Goal: Information Seeking & Learning: Learn about a topic

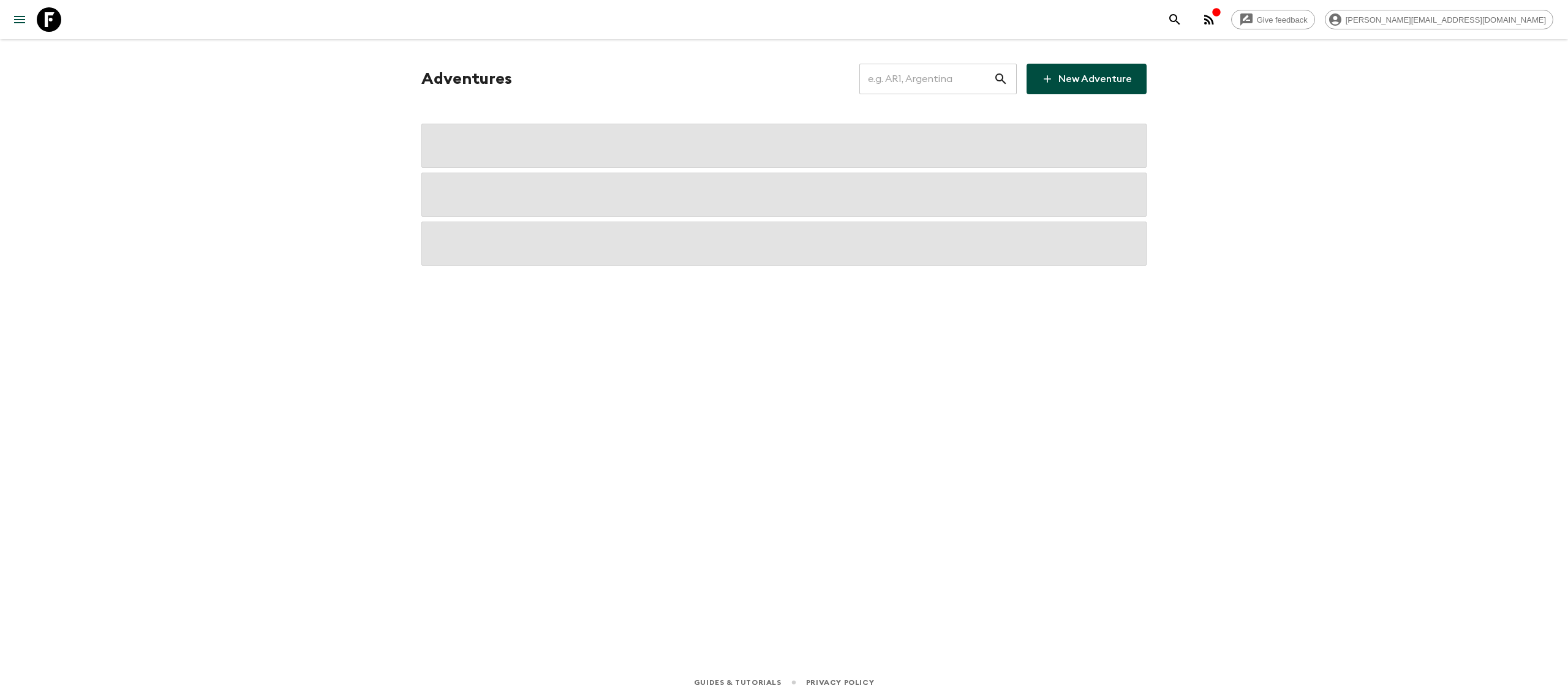
click at [908, 76] on input "text" at bounding box center [926, 79] width 134 height 34
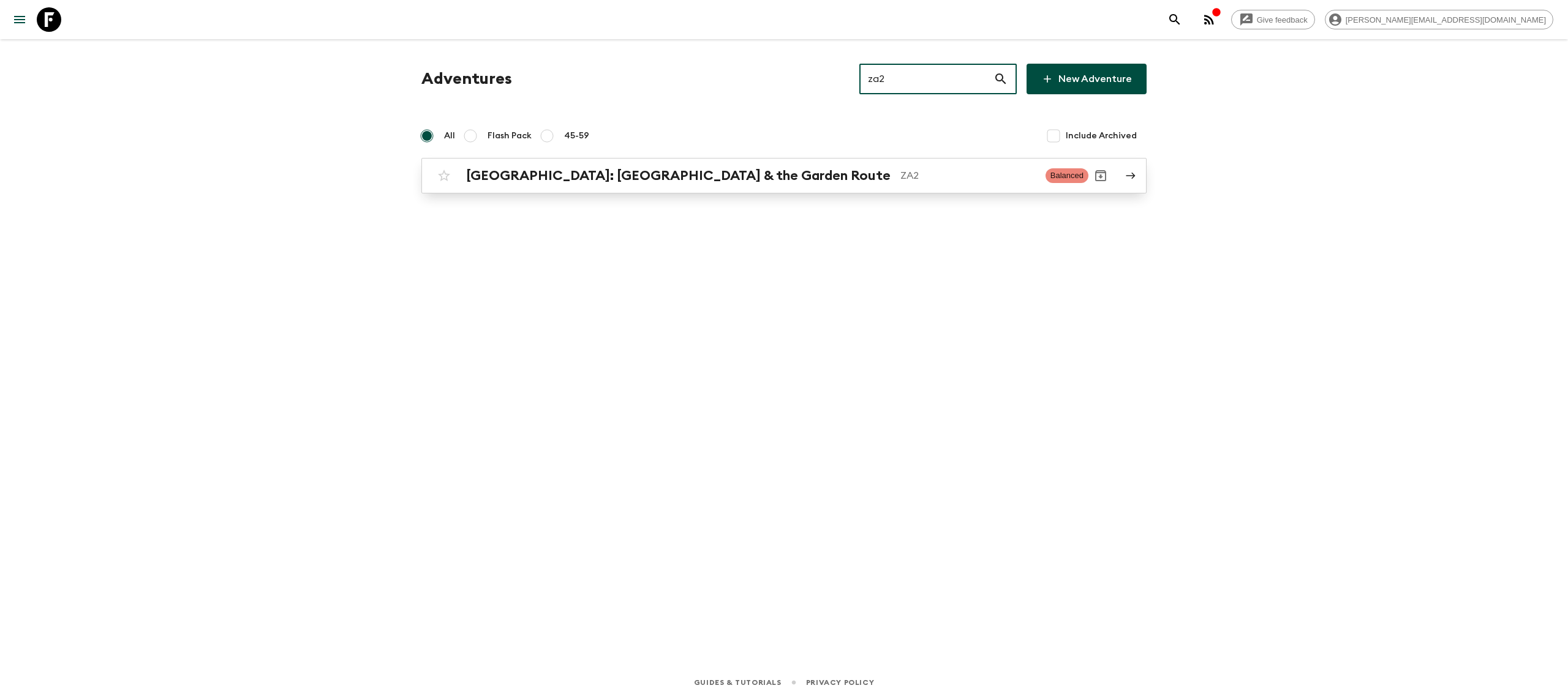
type input "za2"
click at [674, 168] on h2 "[GEOGRAPHIC_DATA]: [GEOGRAPHIC_DATA] & the Garden Route" at bounding box center [678, 176] width 424 height 16
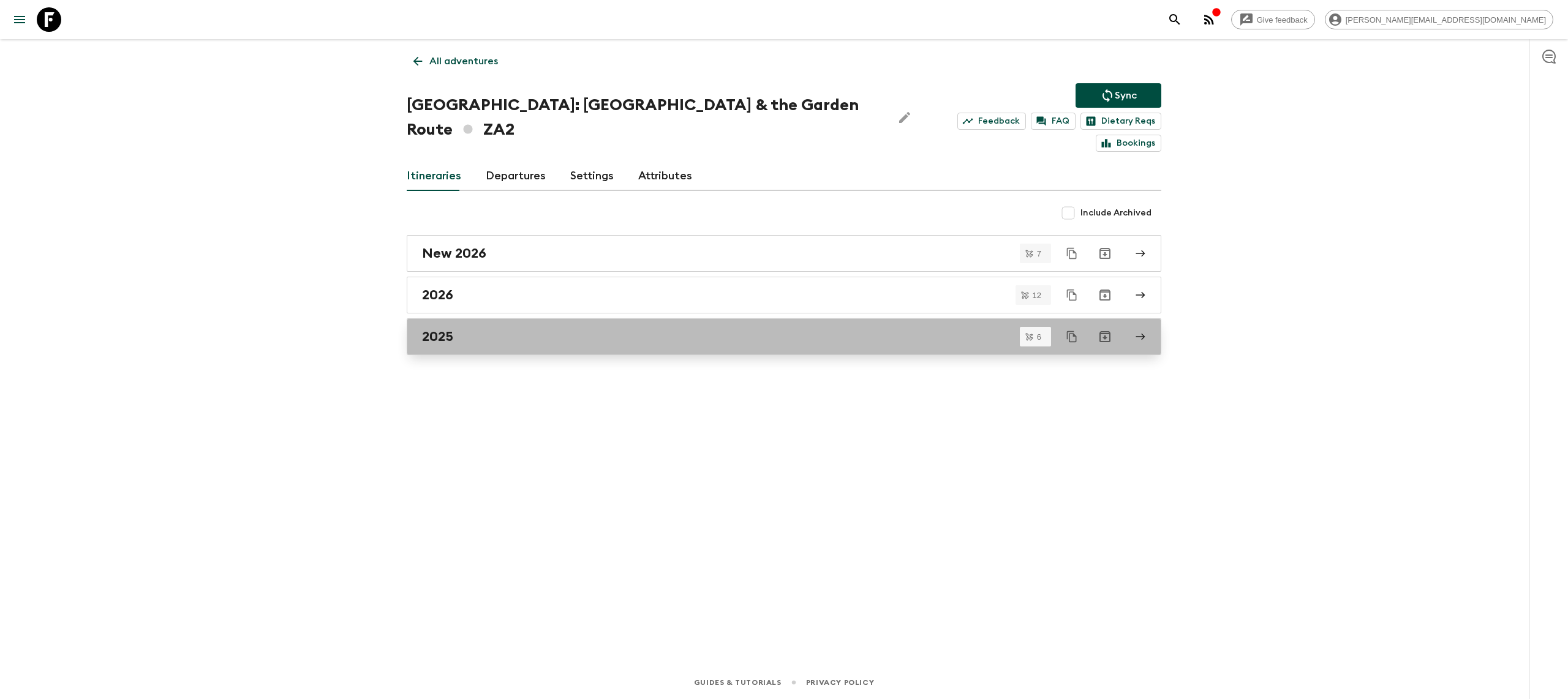
click at [517, 329] on div "2025" at bounding box center [772, 337] width 701 height 16
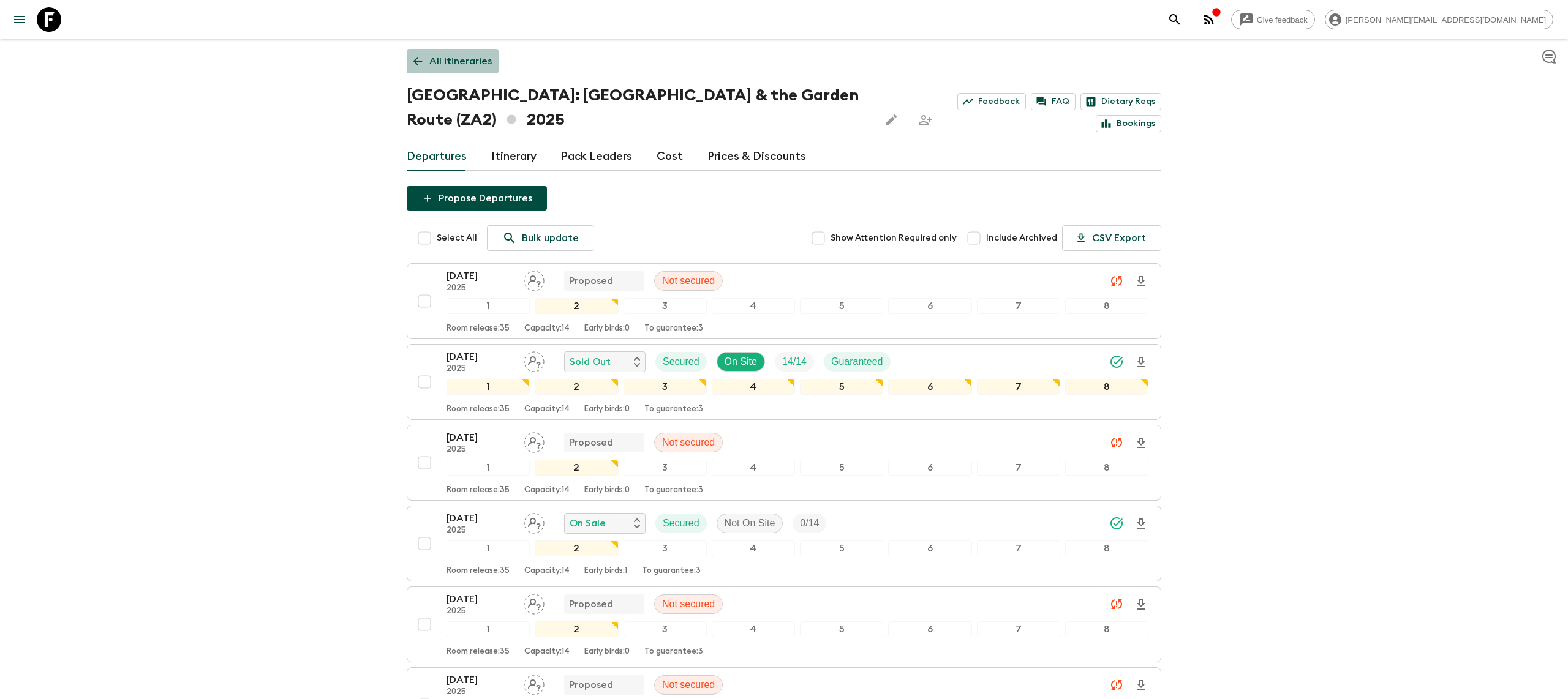
click at [456, 52] on link "All itineraries" at bounding box center [453, 61] width 92 height 25
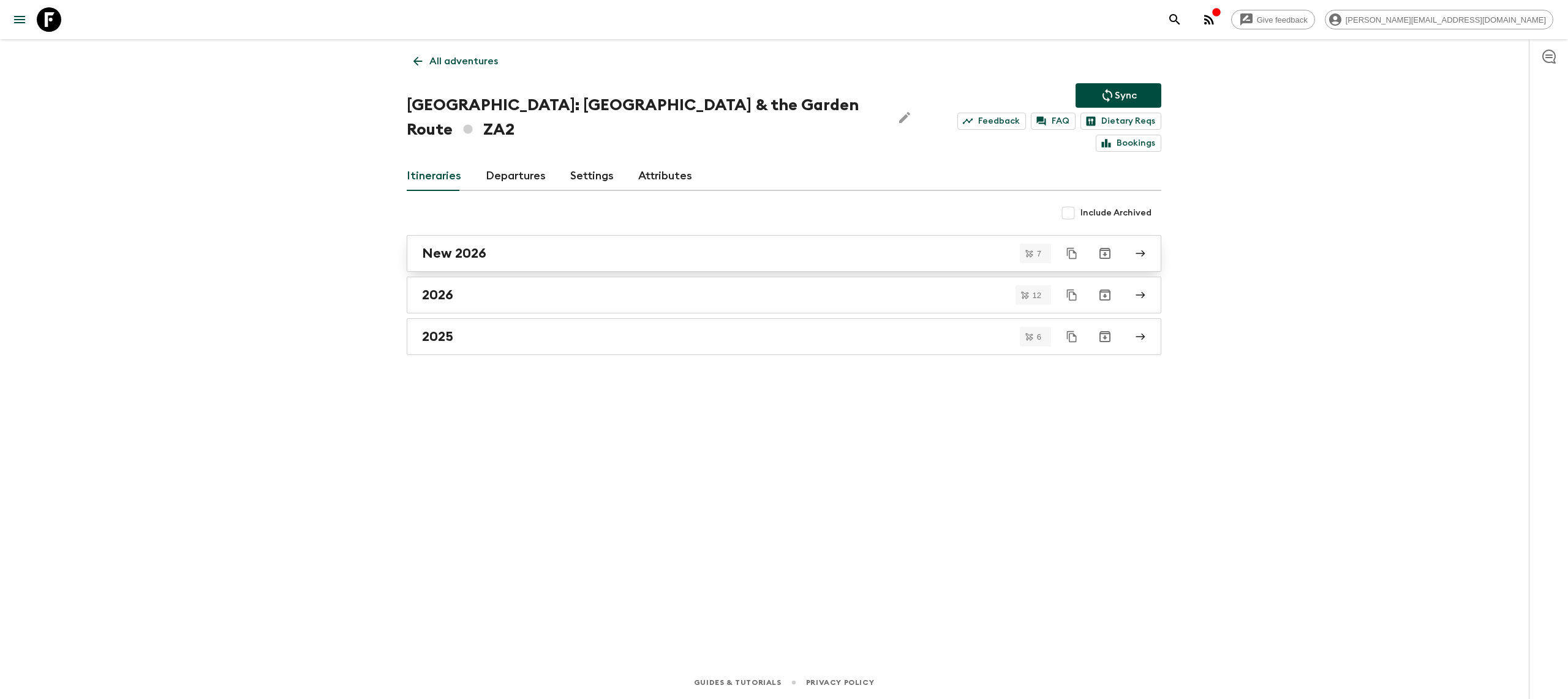
click at [493, 246] on div "New 2026" at bounding box center [772, 254] width 701 height 16
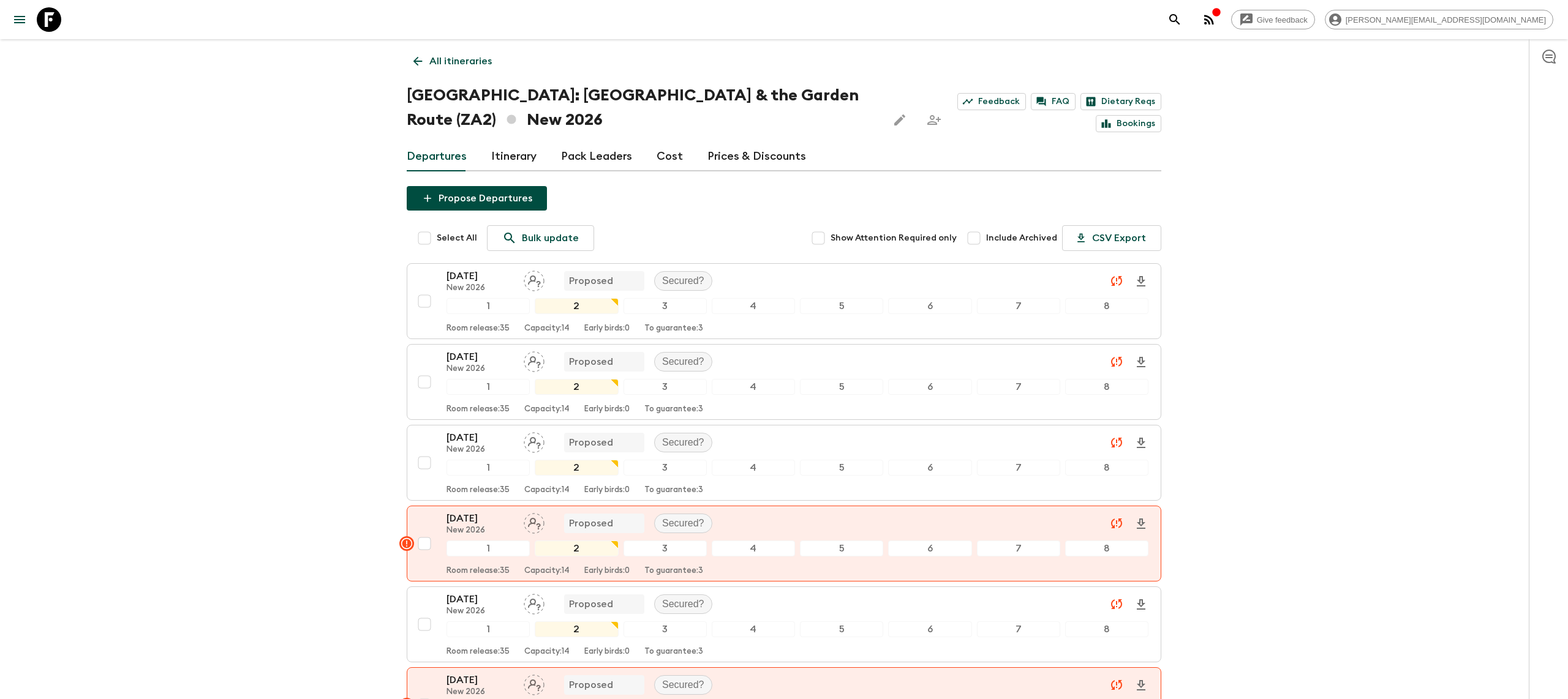
click at [451, 57] on p "All itineraries" at bounding box center [461, 61] width 63 height 15
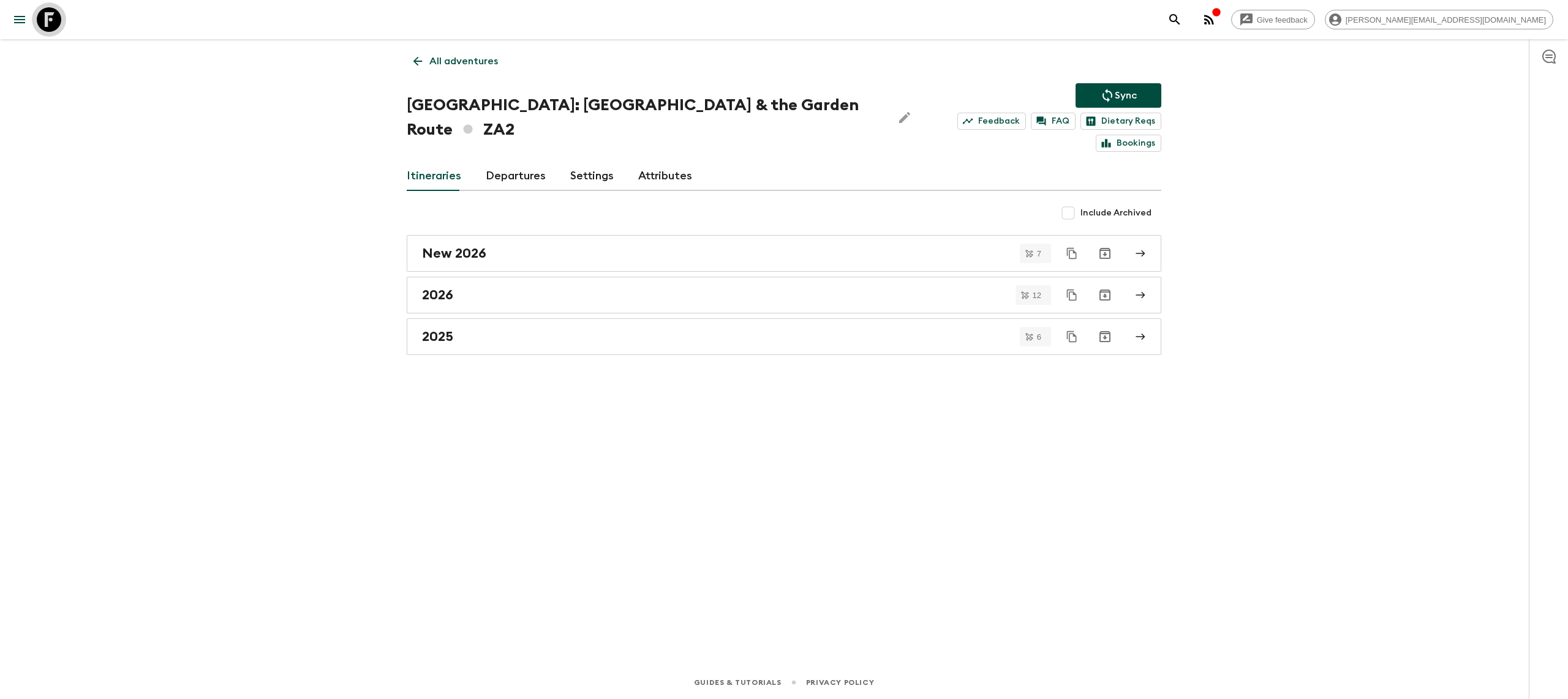
click at [45, 17] on icon at bounding box center [49, 20] width 25 height 25
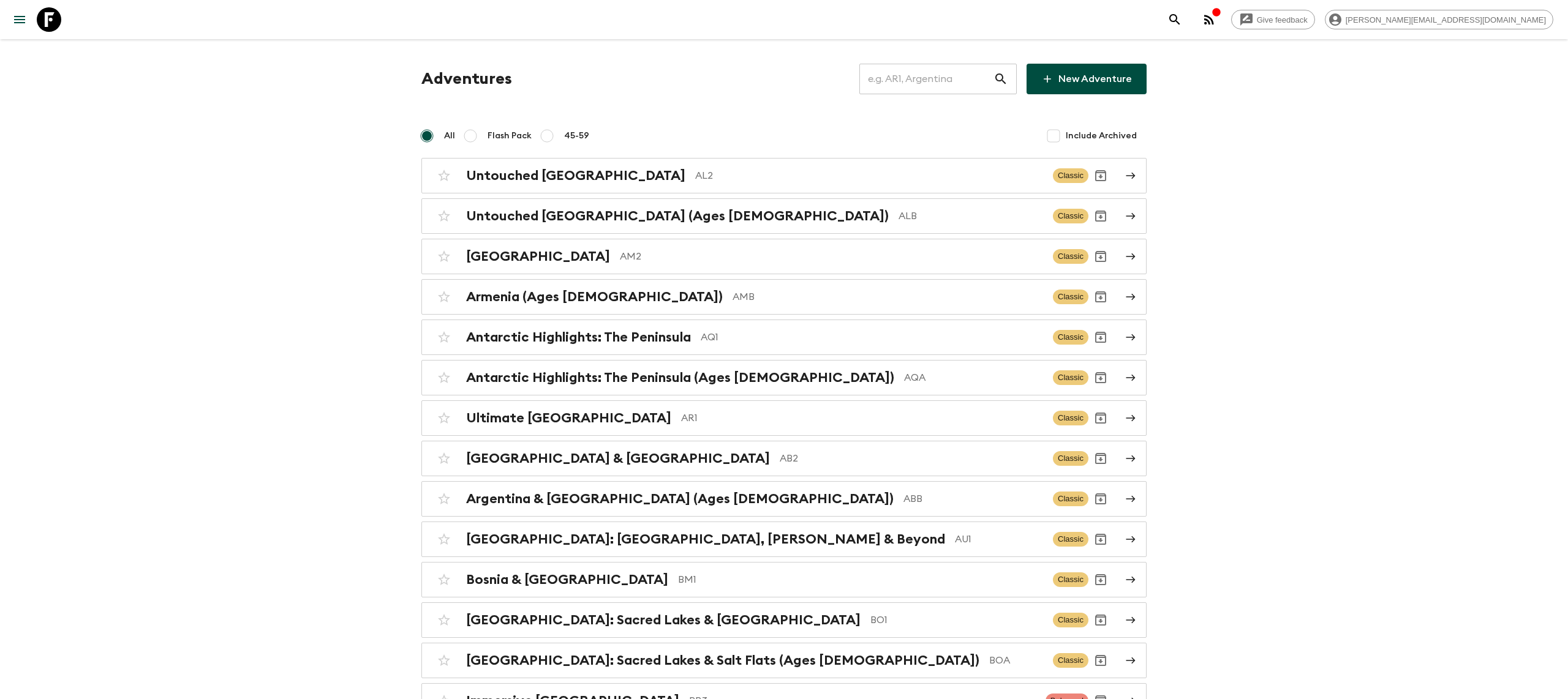
click at [960, 79] on input "text" at bounding box center [926, 79] width 134 height 34
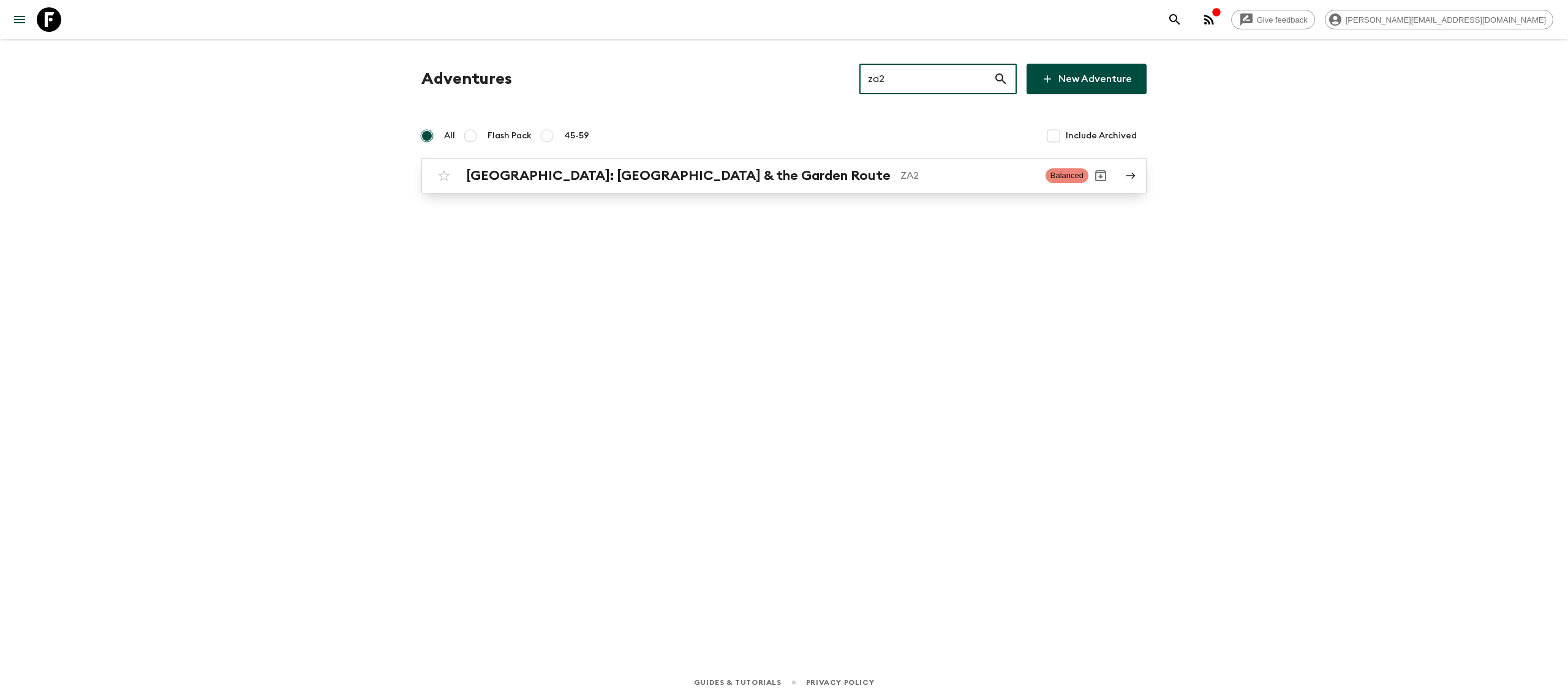
type input "za2"
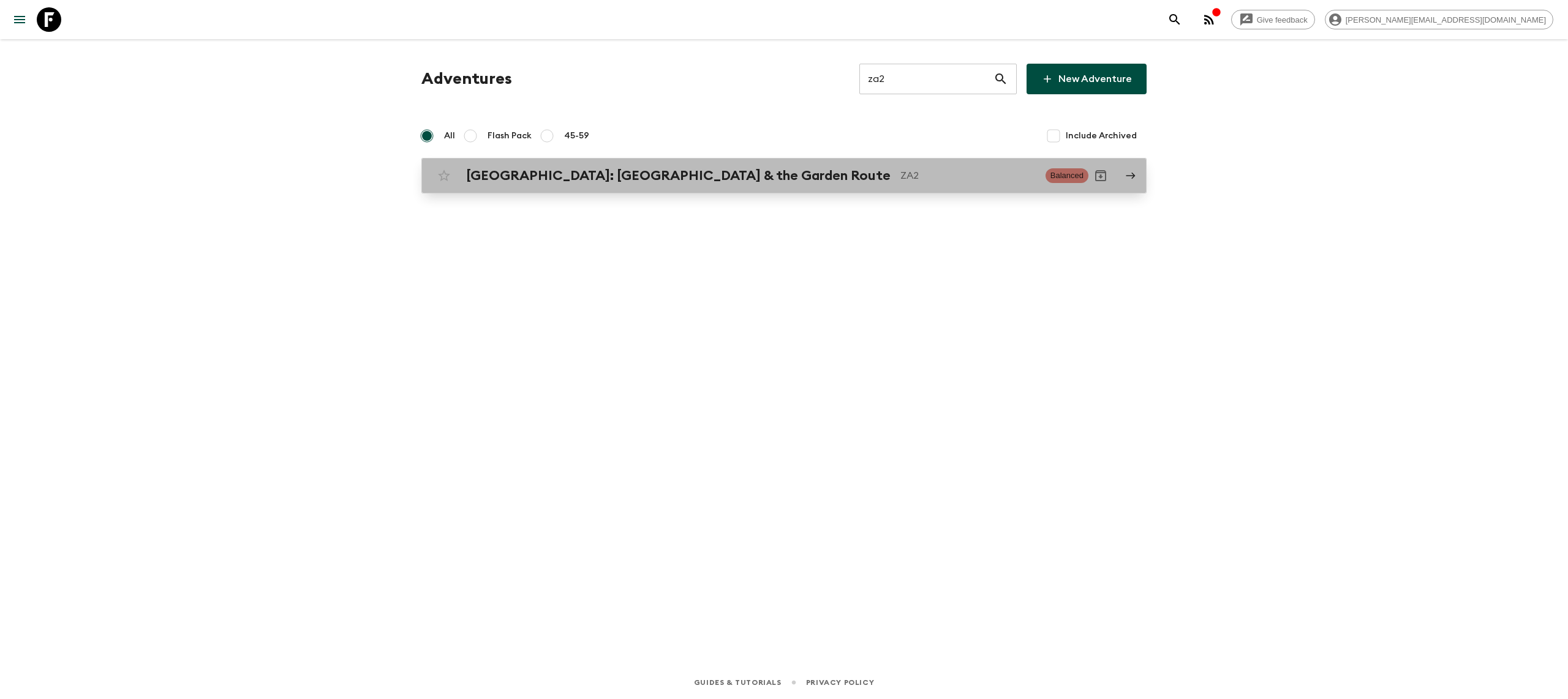
click at [627, 172] on h2 "[GEOGRAPHIC_DATA]: [GEOGRAPHIC_DATA] & the Garden Route" at bounding box center [678, 176] width 424 height 16
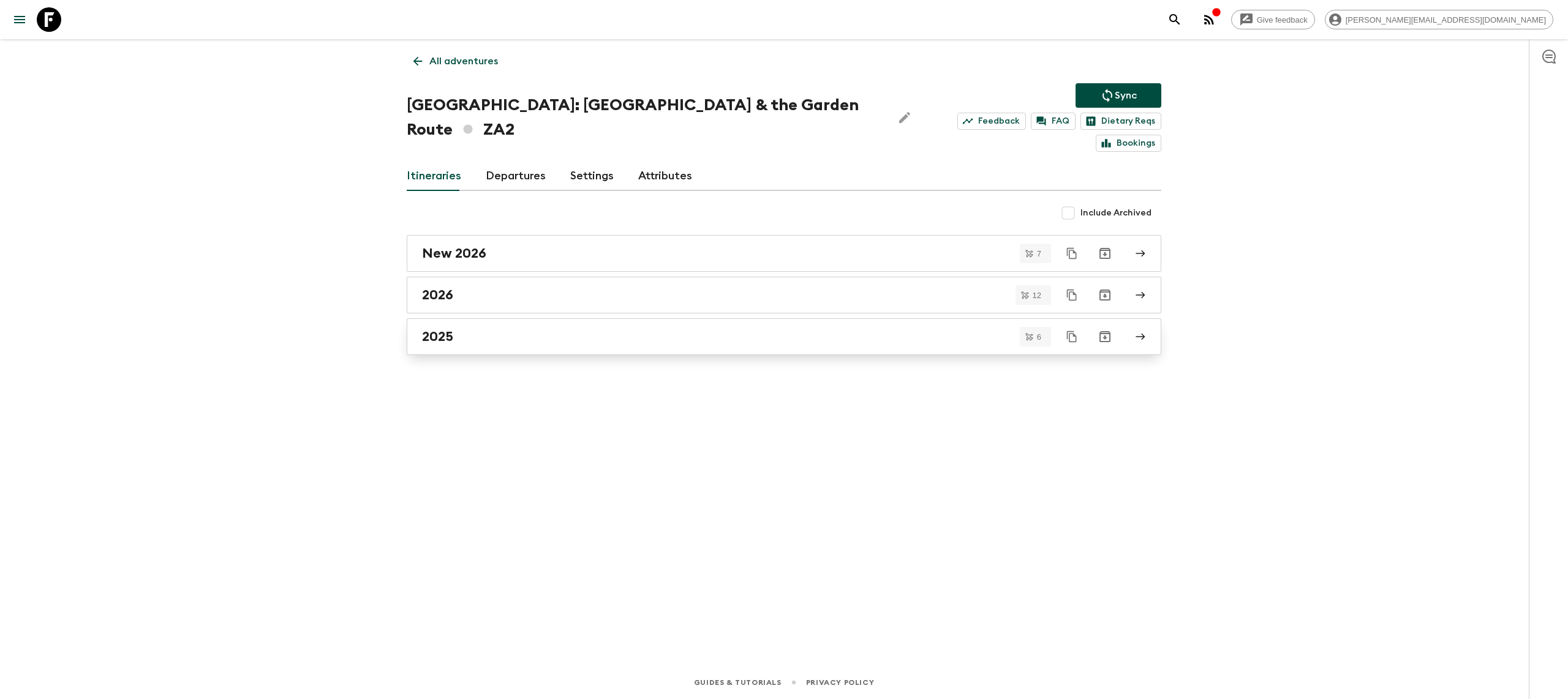
click at [498, 329] on div "2025" at bounding box center [772, 337] width 701 height 16
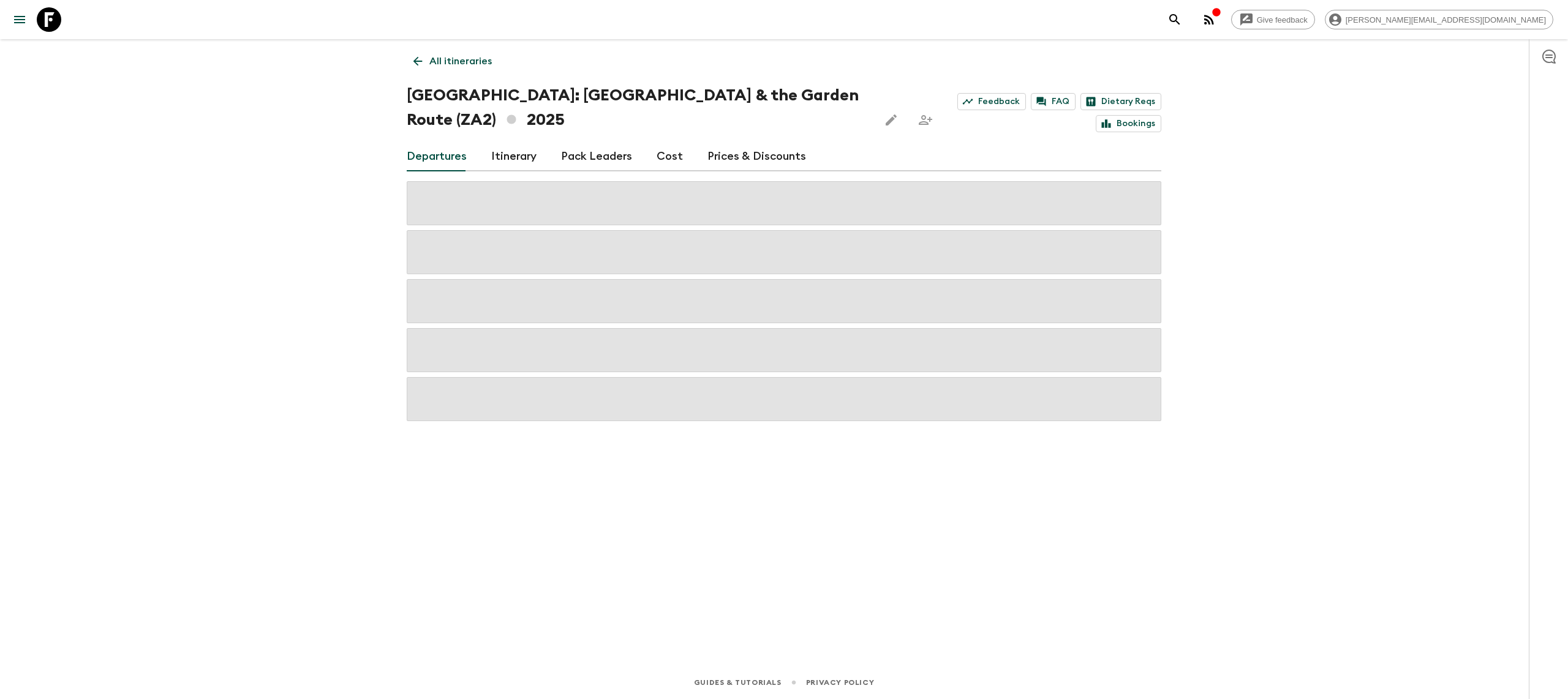
click at [505, 149] on link "Itinerary" at bounding box center [514, 156] width 45 height 29
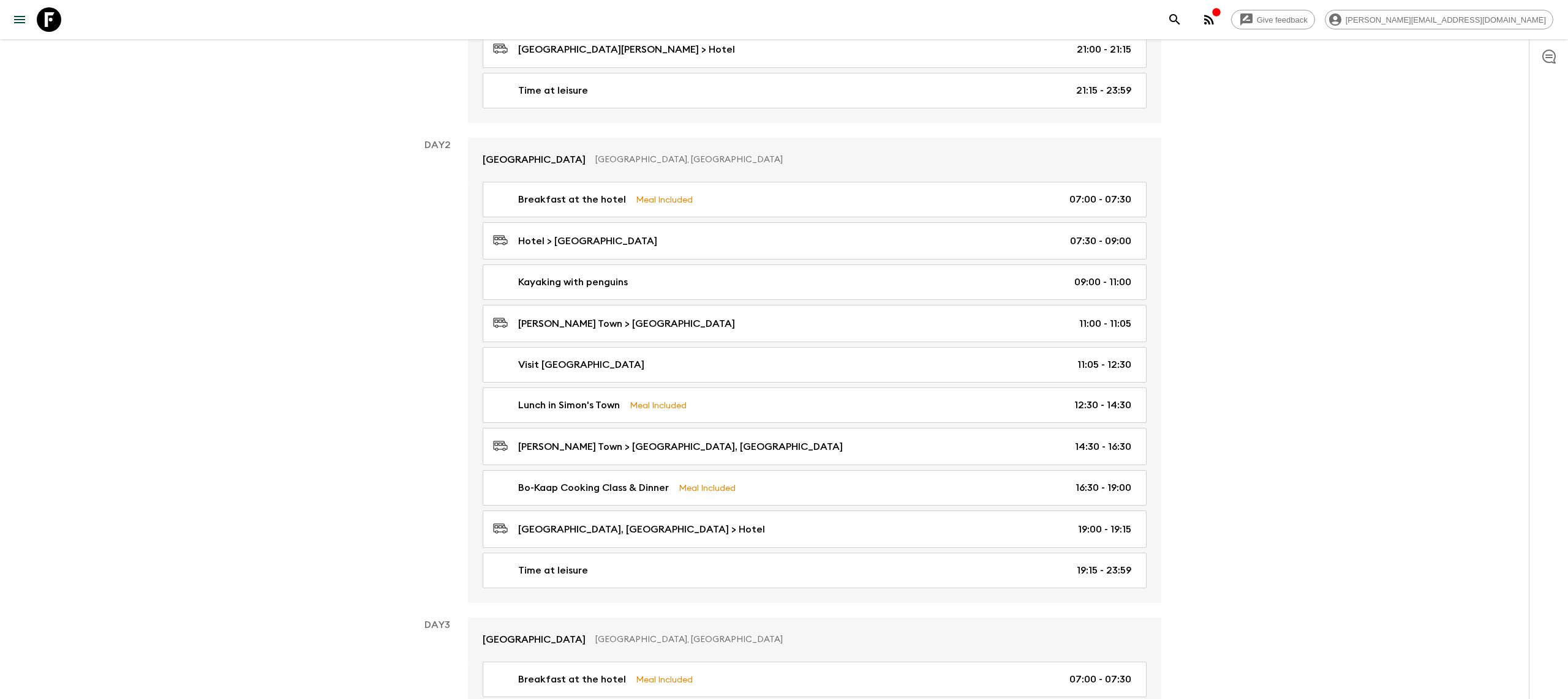
scroll to position [485, 0]
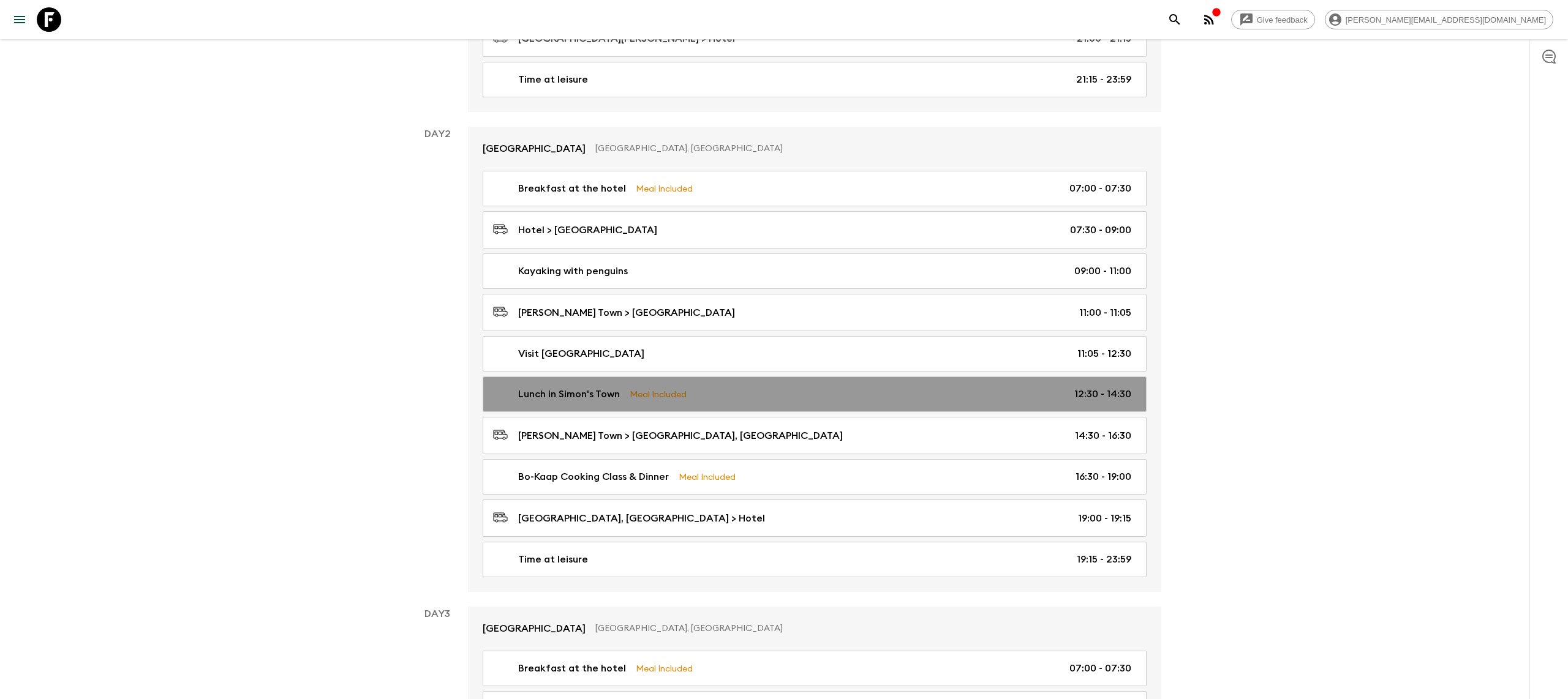
click at [545, 395] on p "Lunch in Simon's Town" at bounding box center [569, 394] width 102 height 15
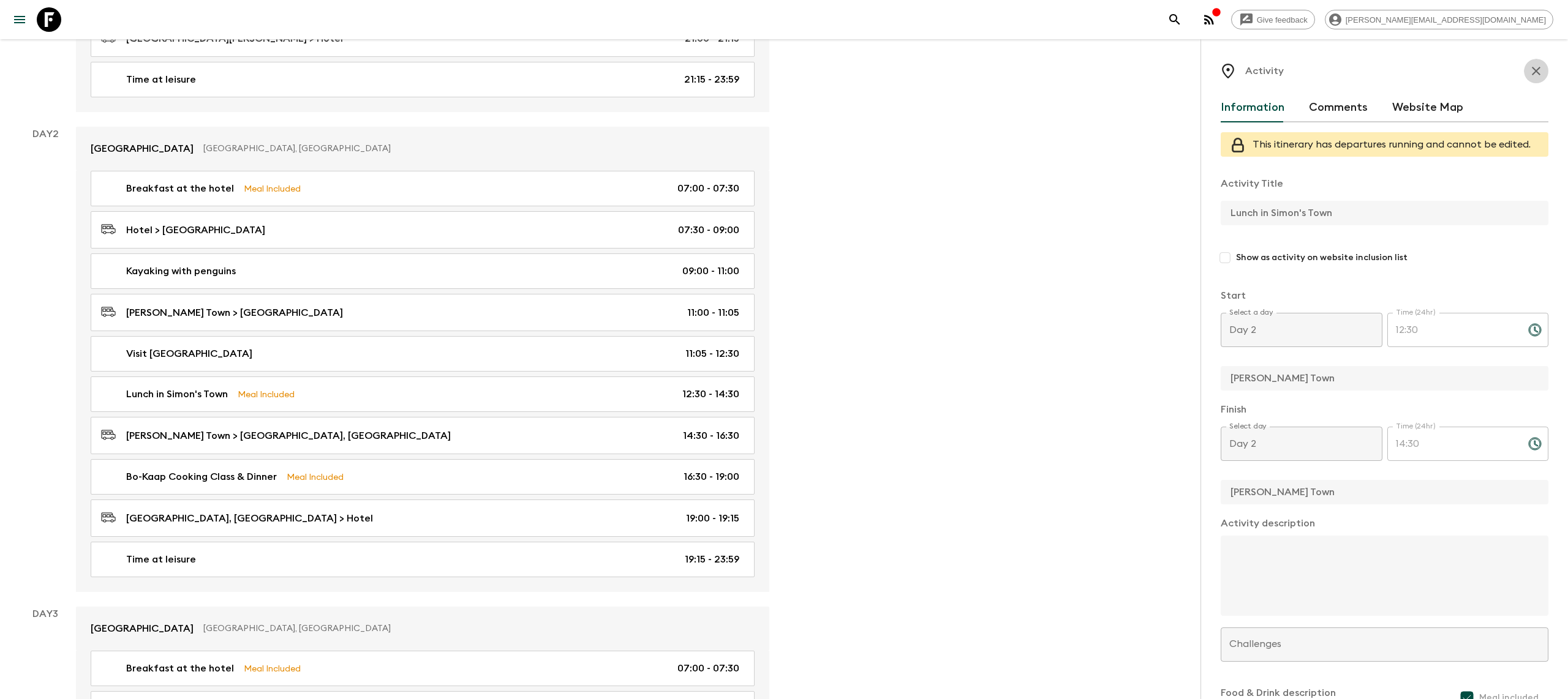
click at [1545, 65] on button "button" at bounding box center [1536, 71] width 25 height 25
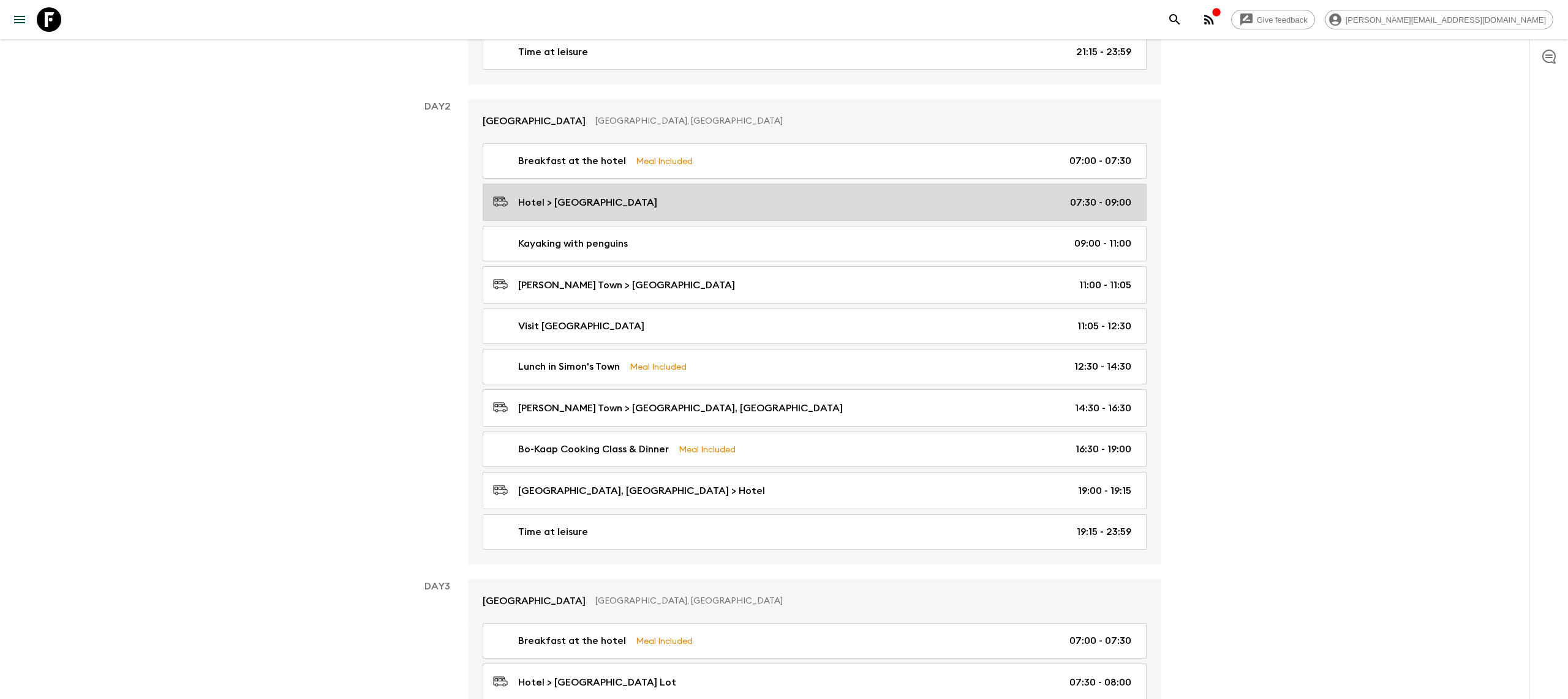
scroll to position [522, 0]
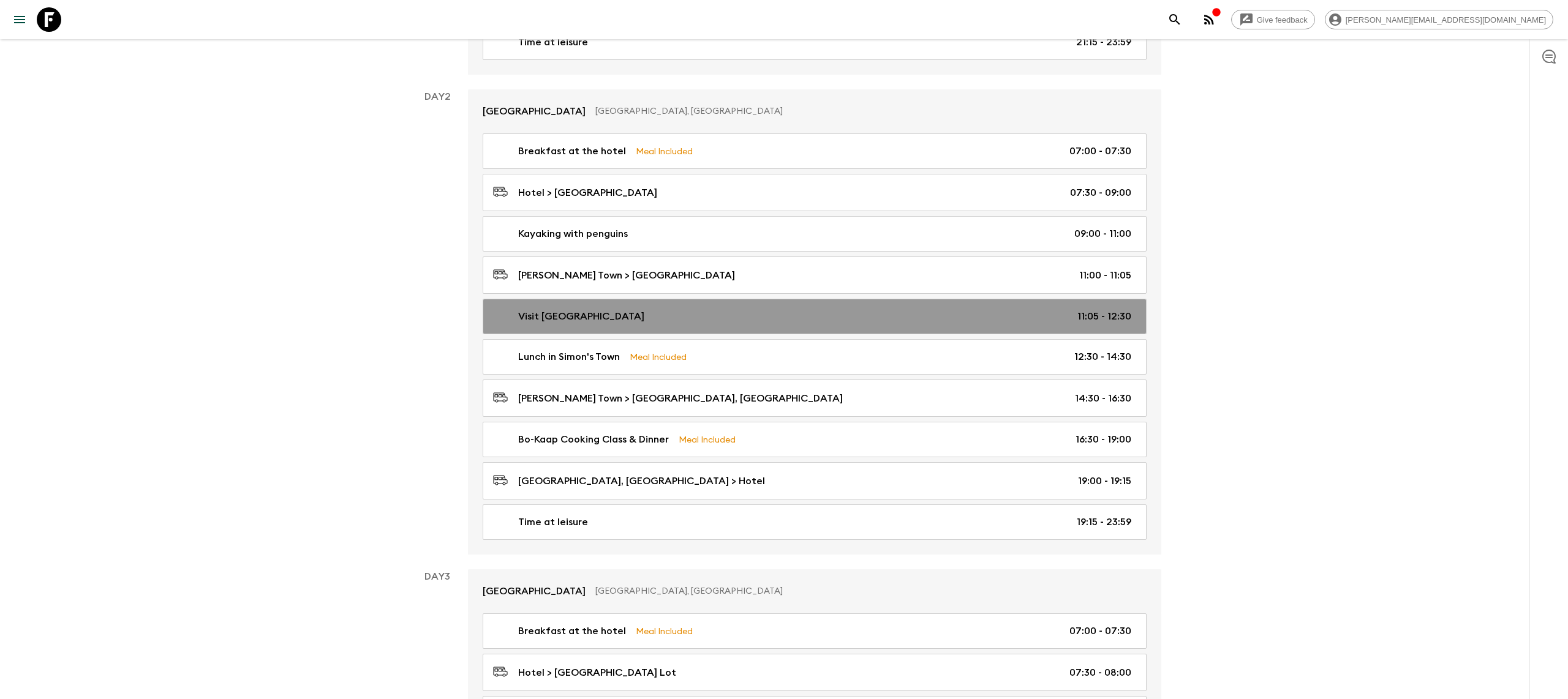
click at [563, 328] on link "Visit [GEOGRAPHIC_DATA] 11:05 - 12:30" at bounding box center [814, 316] width 664 height 36
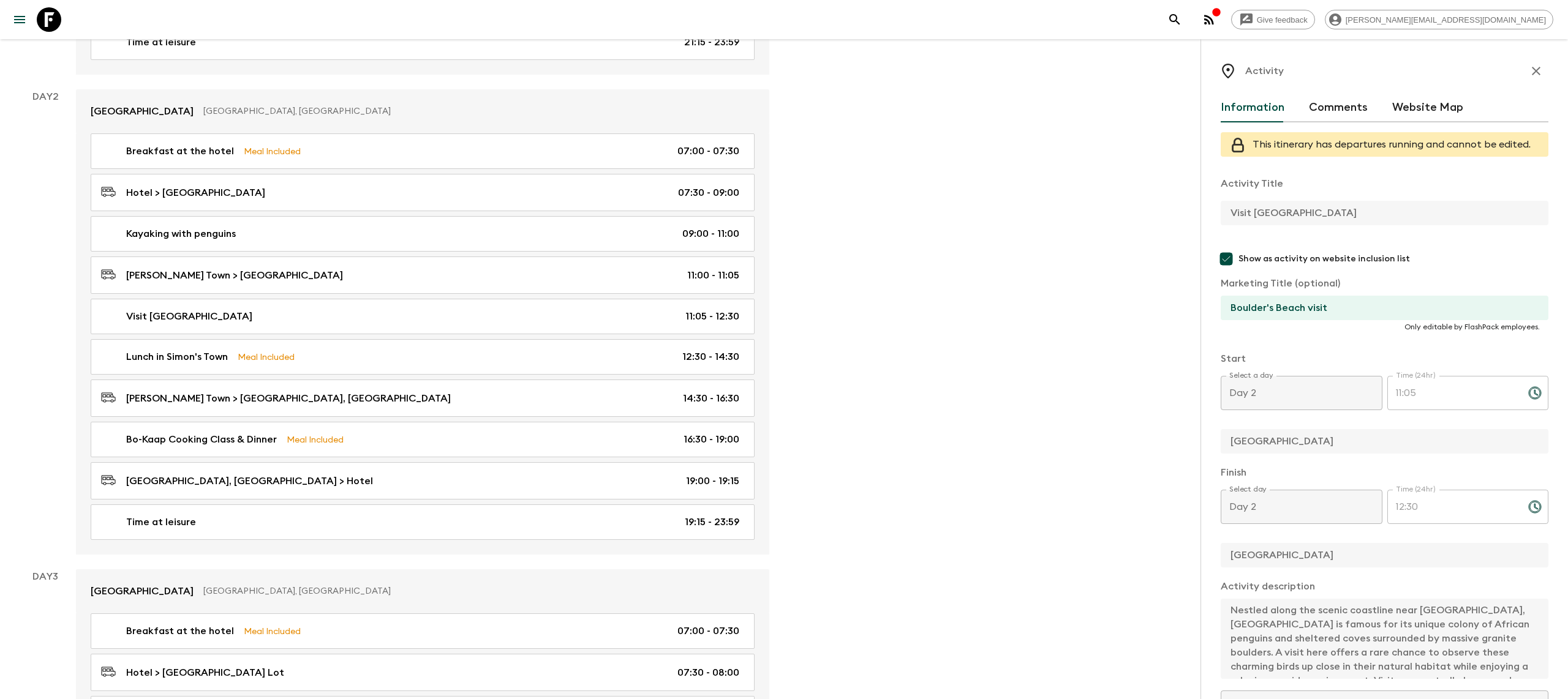
click at [1537, 65] on icon "button" at bounding box center [1536, 71] width 15 height 15
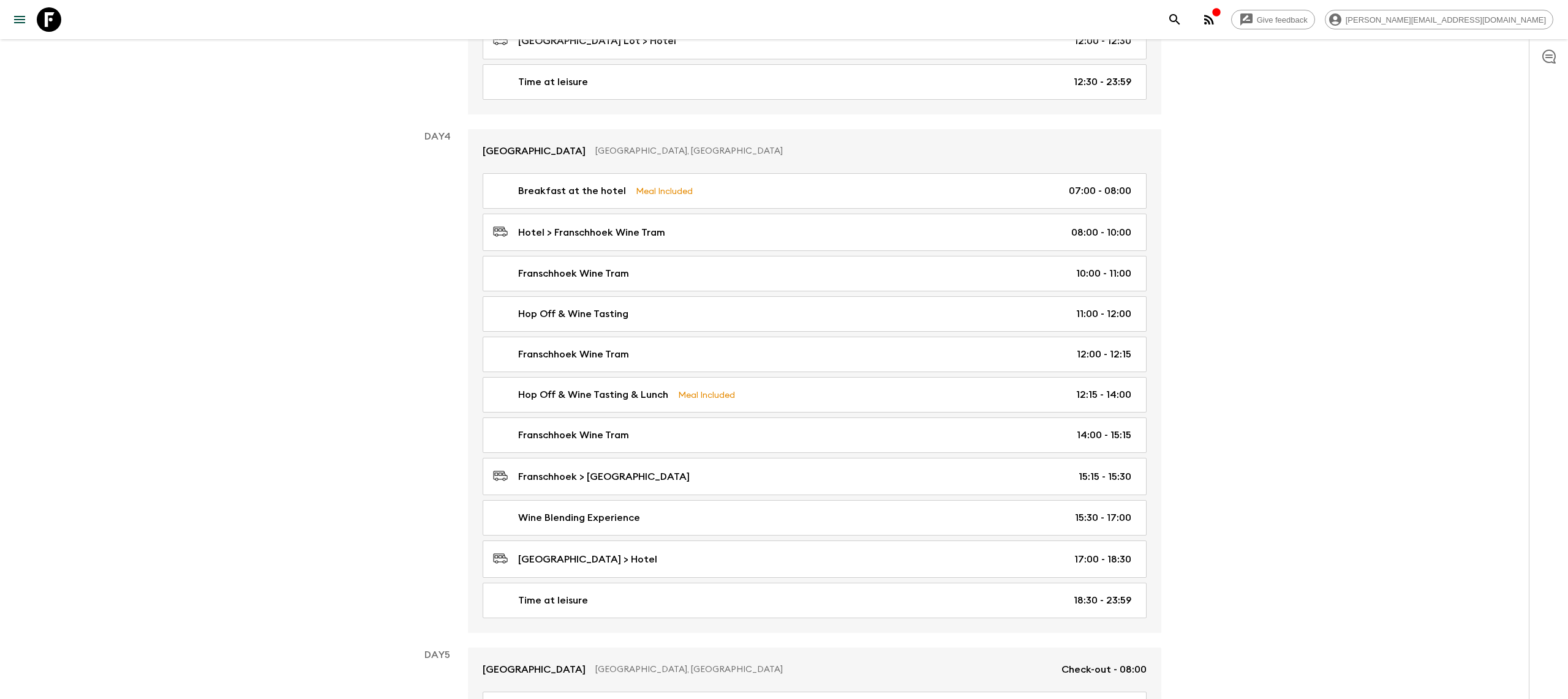
scroll to position [1255, 0]
